Goal: Task Accomplishment & Management: Manage account settings

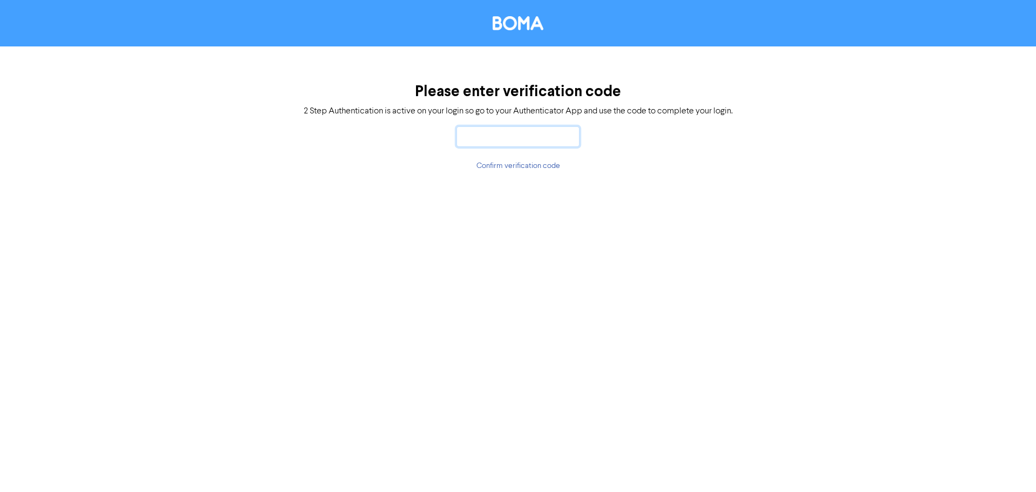
click at [483, 140] on input "text" at bounding box center [518, 136] width 123 height 21
type input "295077"
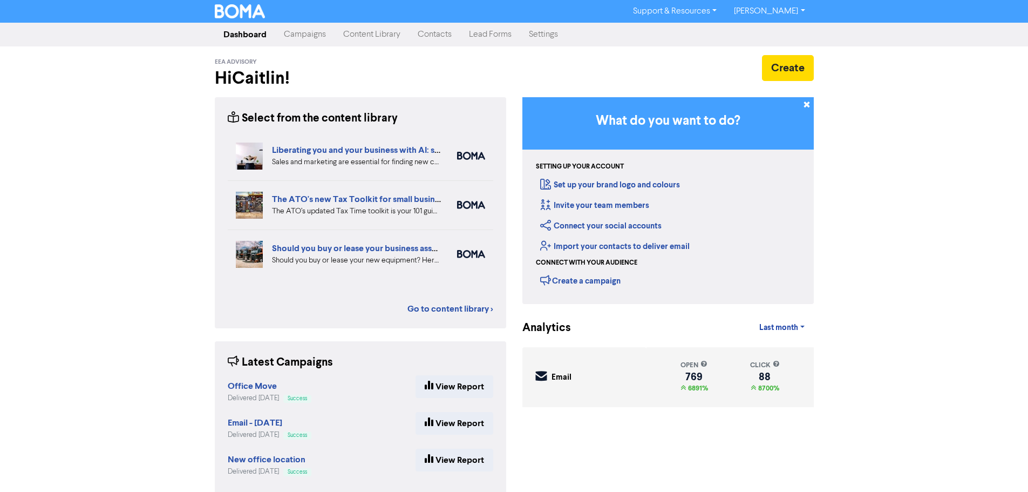
click at [432, 37] on link "Contacts" at bounding box center [434, 35] width 51 height 22
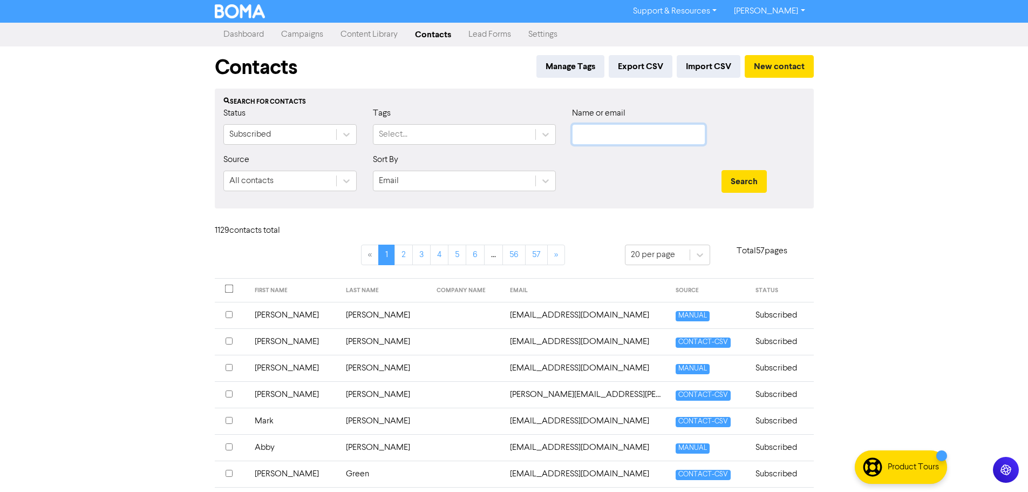
click at [596, 130] on input "text" at bounding box center [638, 134] width 133 height 21
type input "[PERSON_NAME]"
click at [722, 170] on button "Search" at bounding box center [744, 181] width 45 height 23
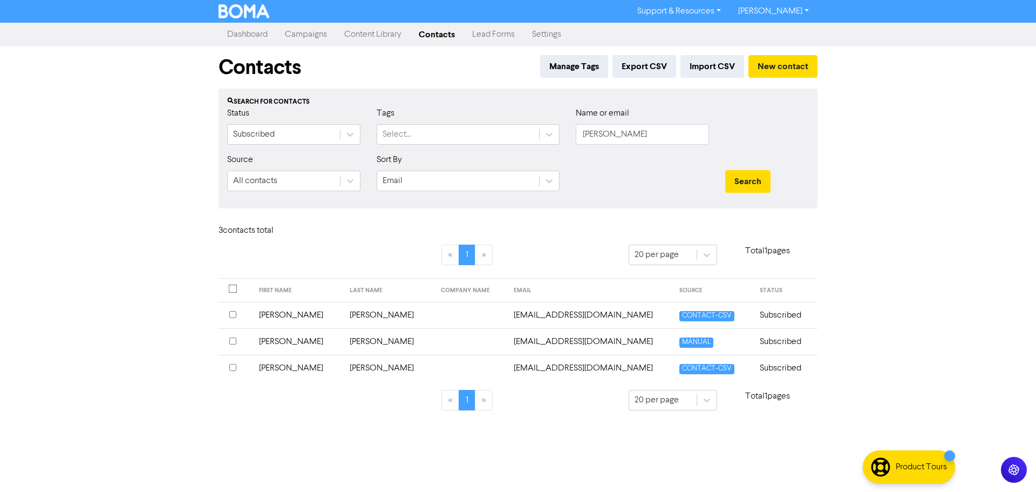
click at [232, 367] on input "checkbox" at bounding box center [232, 367] width 7 height 7
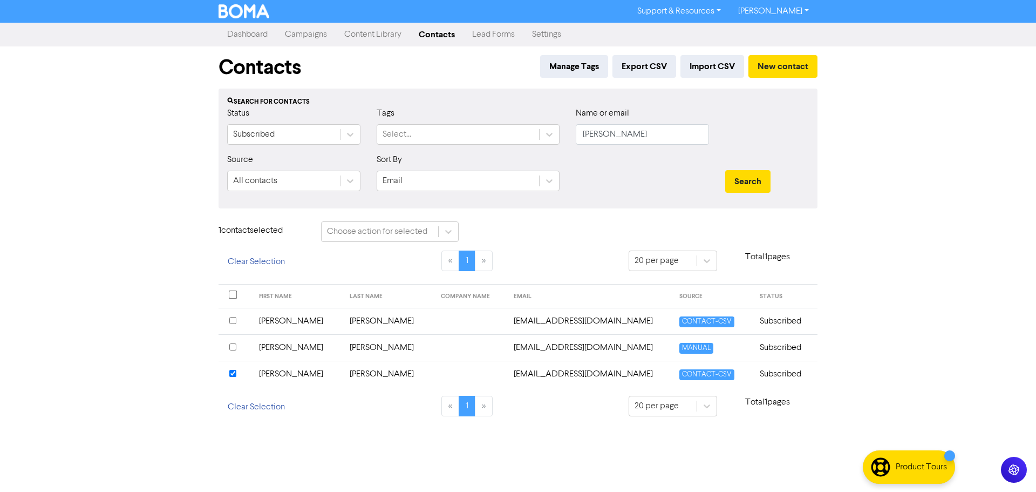
click at [432, 213] on div "Contacts Manage Tags Export CSV Import CSV New contact Search for contacts Stat…" at bounding box center [517, 237] width 615 height 383
click at [430, 225] on div "Choose action for selected" at bounding box center [380, 231] width 117 height 19
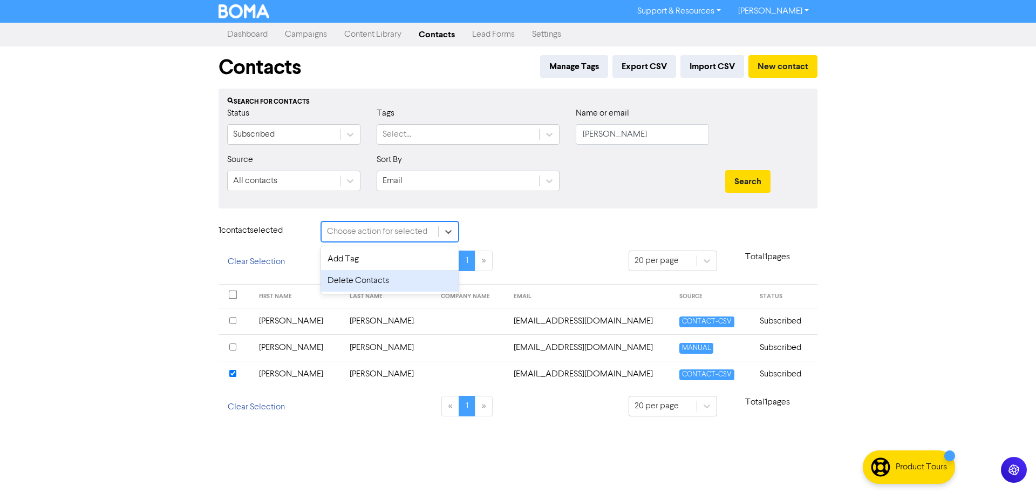
click at [418, 277] on div "Delete Contacts" at bounding box center [390, 281] width 138 height 22
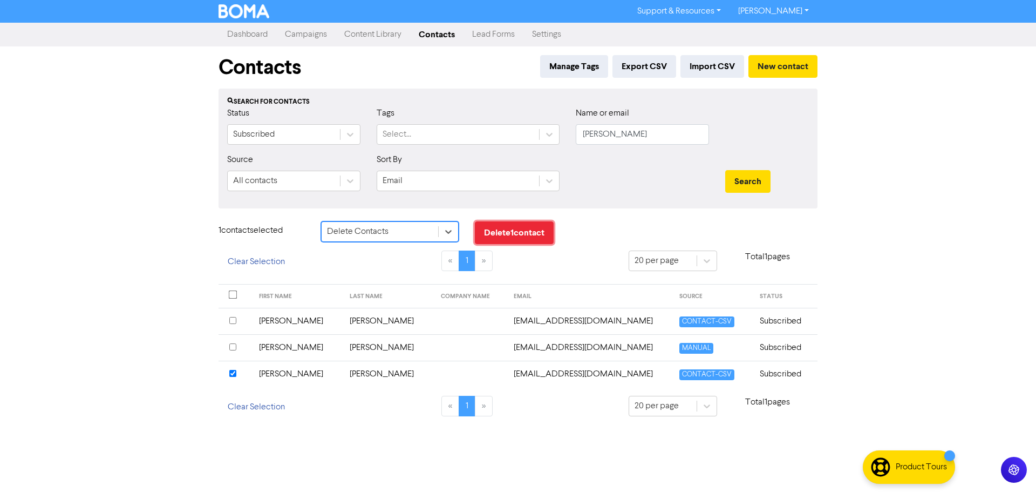
click at [527, 231] on button "Delete 1 contact" at bounding box center [514, 232] width 79 height 23
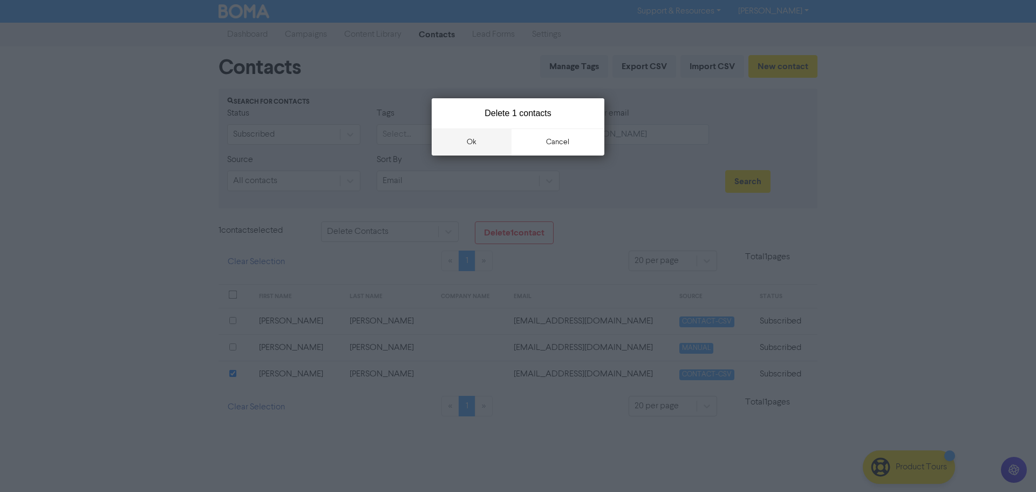
click at [495, 131] on button "ok" at bounding box center [472, 141] width 80 height 27
